Goal: Task Accomplishment & Management: Manage account settings

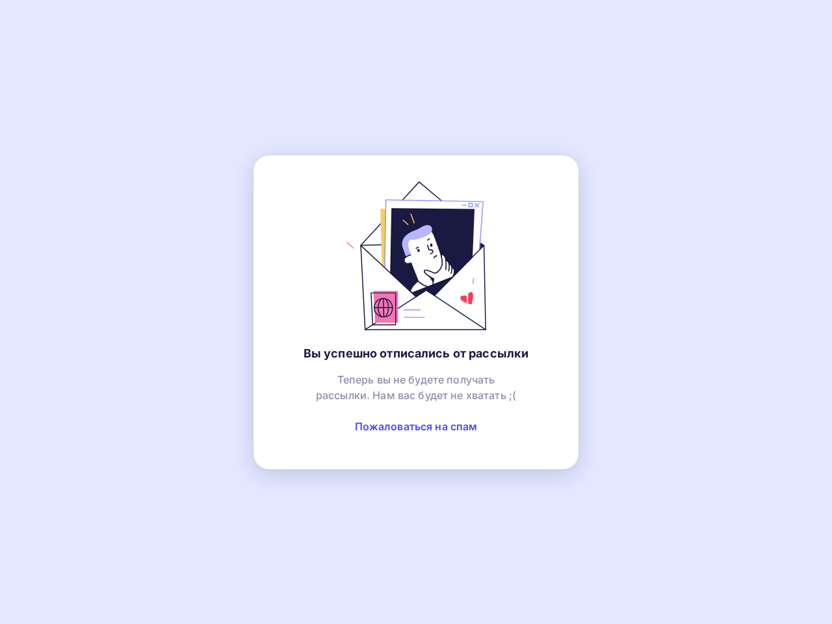
click at [416, 427] on link "Пожаловаться на спам" at bounding box center [416, 426] width 123 height 13
